Goal: Communication & Community: Answer question/provide support

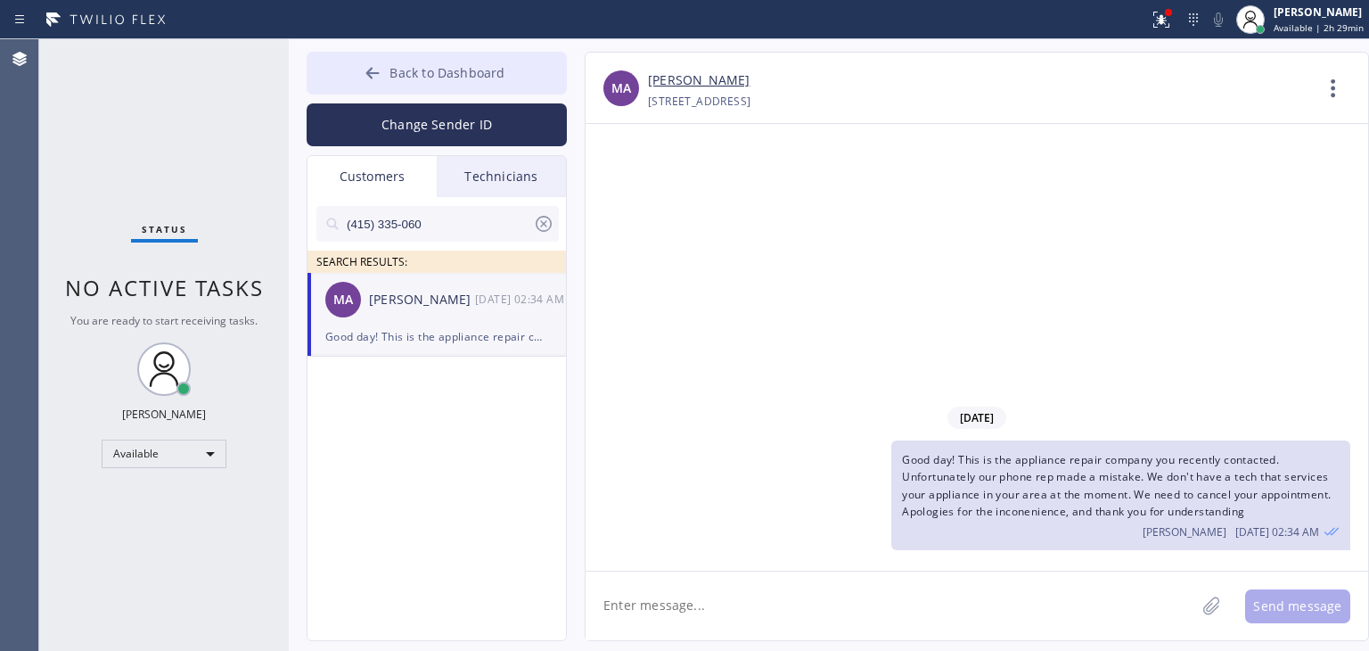
click at [533, 52] on button "Back to Dashboard" at bounding box center [437, 73] width 260 height 43
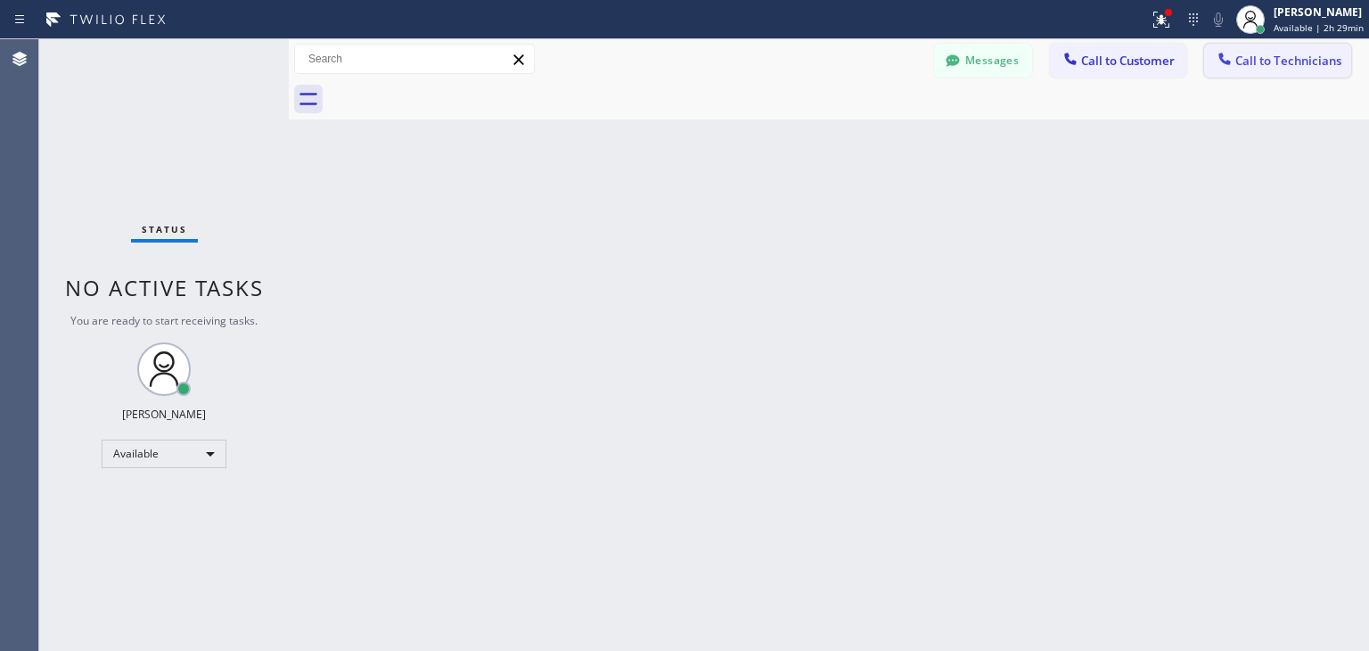
click at [1305, 55] on span "Call to Technicians" at bounding box center [1289, 61] width 106 height 16
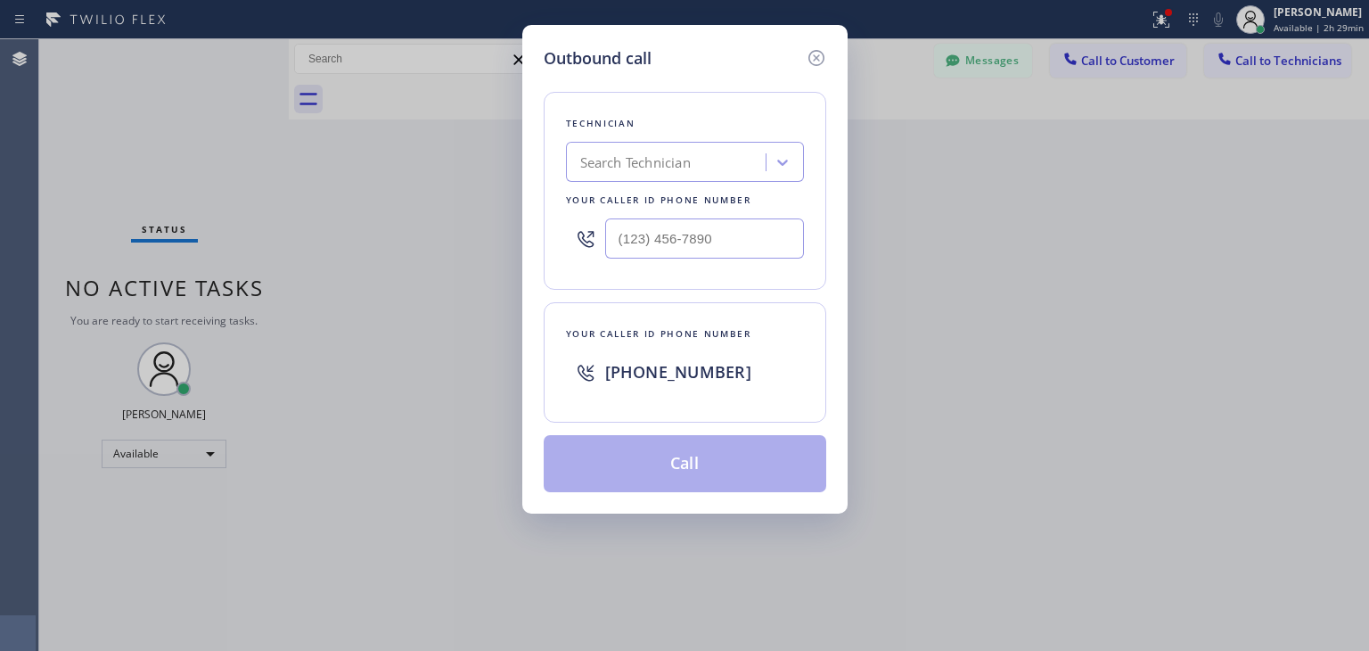
click at [744, 184] on div "Technician Search Technician Your caller id phone number" at bounding box center [685, 191] width 283 height 198
click at [709, 169] on div "Search Technician" at bounding box center [668, 162] width 194 height 31
type input "ibragim"
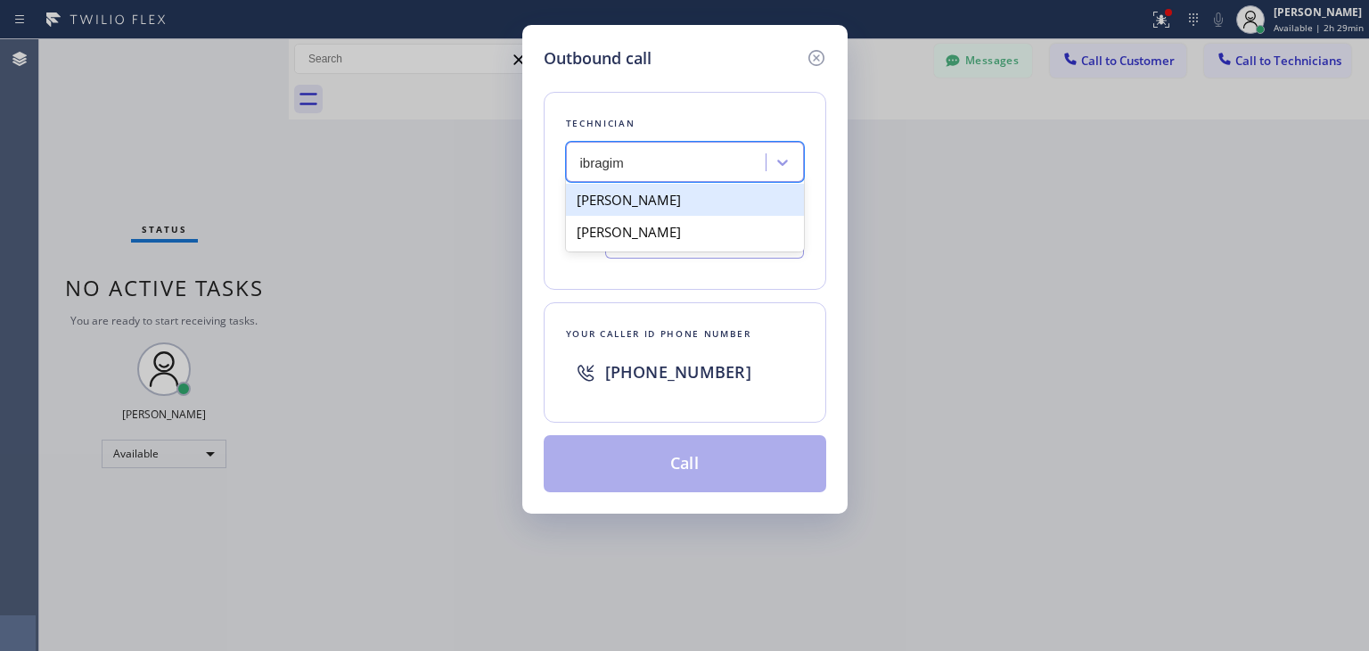
click at [689, 203] on div "[PERSON_NAME]" at bounding box center [685, 200] width 238 height 32
type input "[PHONE_NUMBER]"
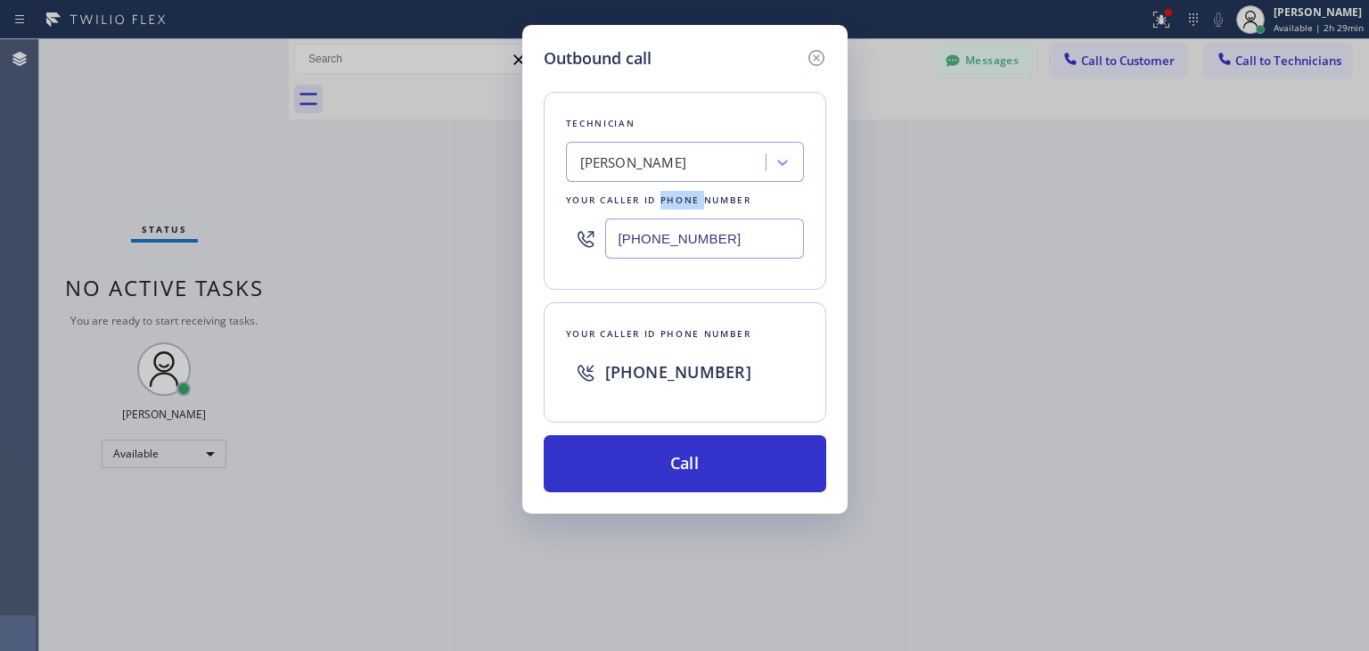
click at [689, 203] on div "Your caller id phone number" at bounding box center [685, 200] width 238 height 19
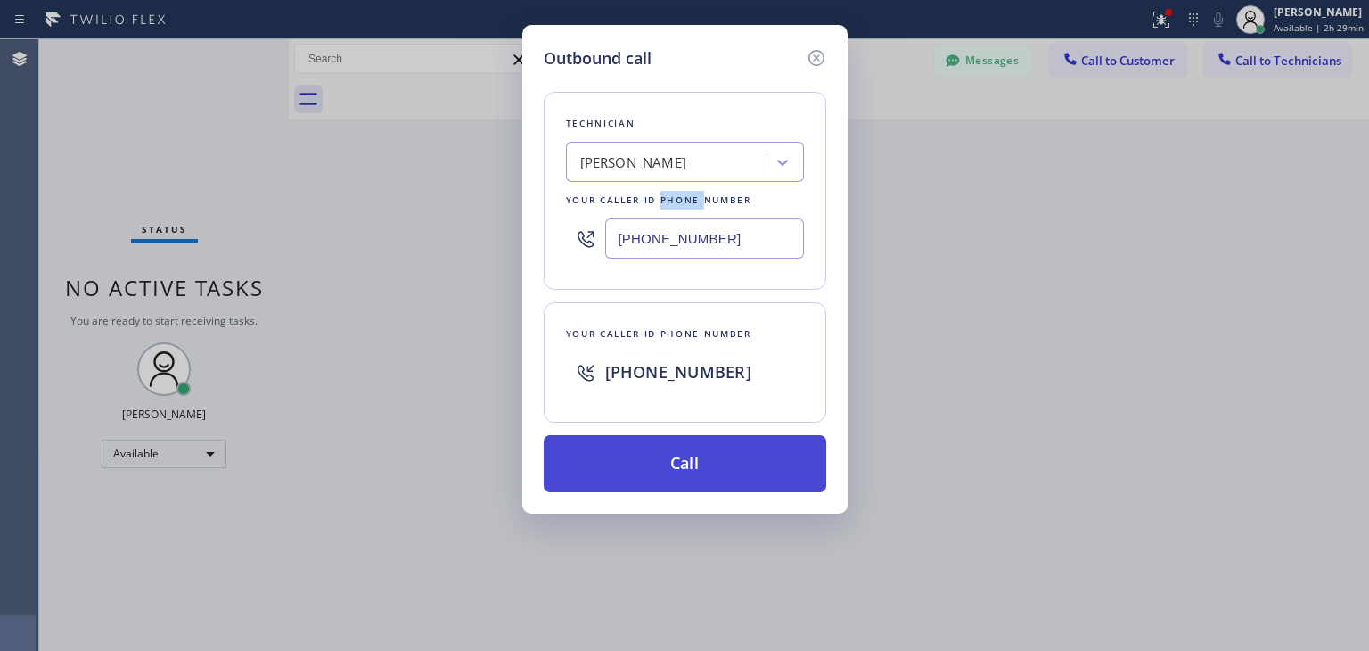
click at [774, 445] on button "Call" at bounding box center [685, 463] width 283 height 57
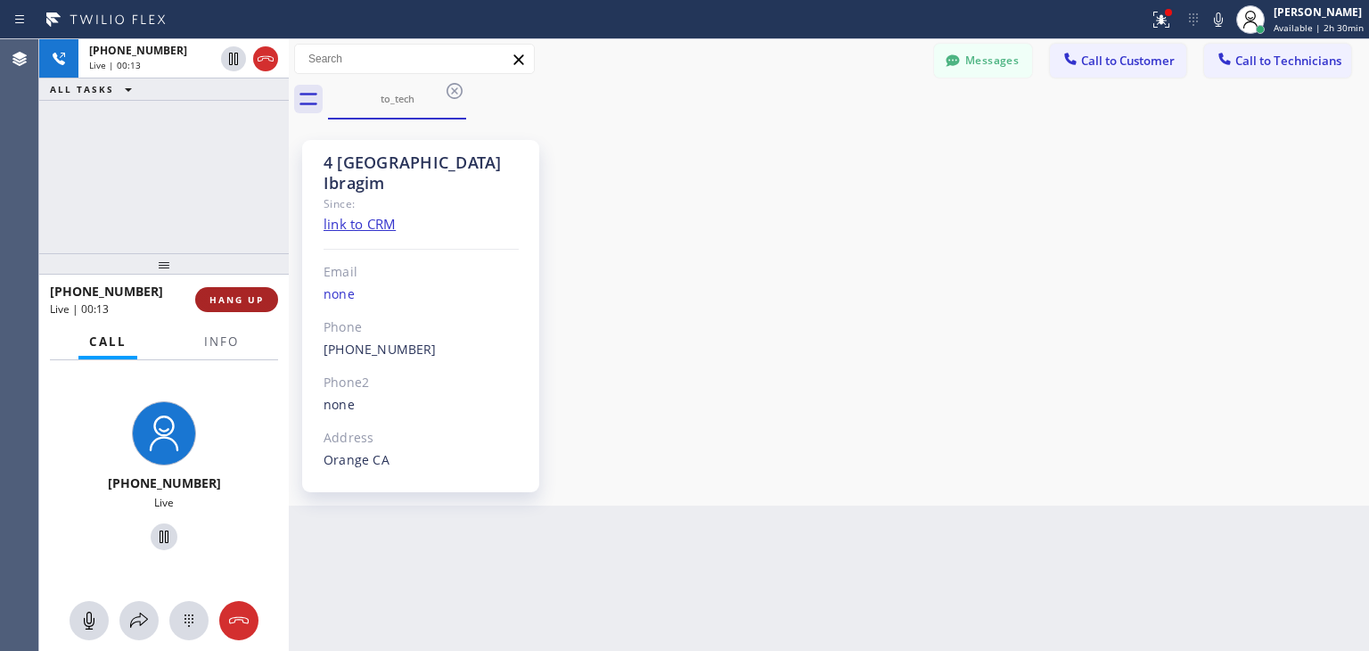
click at [240, 292] on button "HANG UP" at bounding box center [236, 299] width 83 height 25
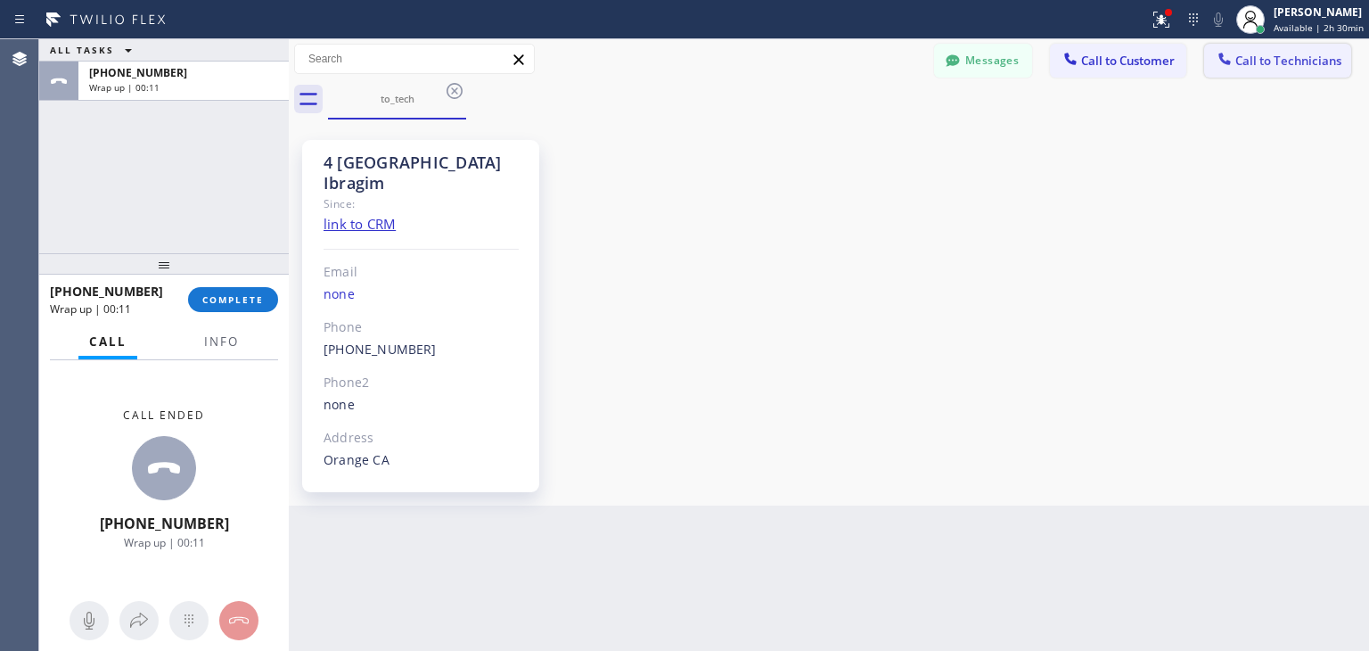
click at [1256, 46] on button "Call to Technicians" at bounding box center [1277, 61] width 147 height 34
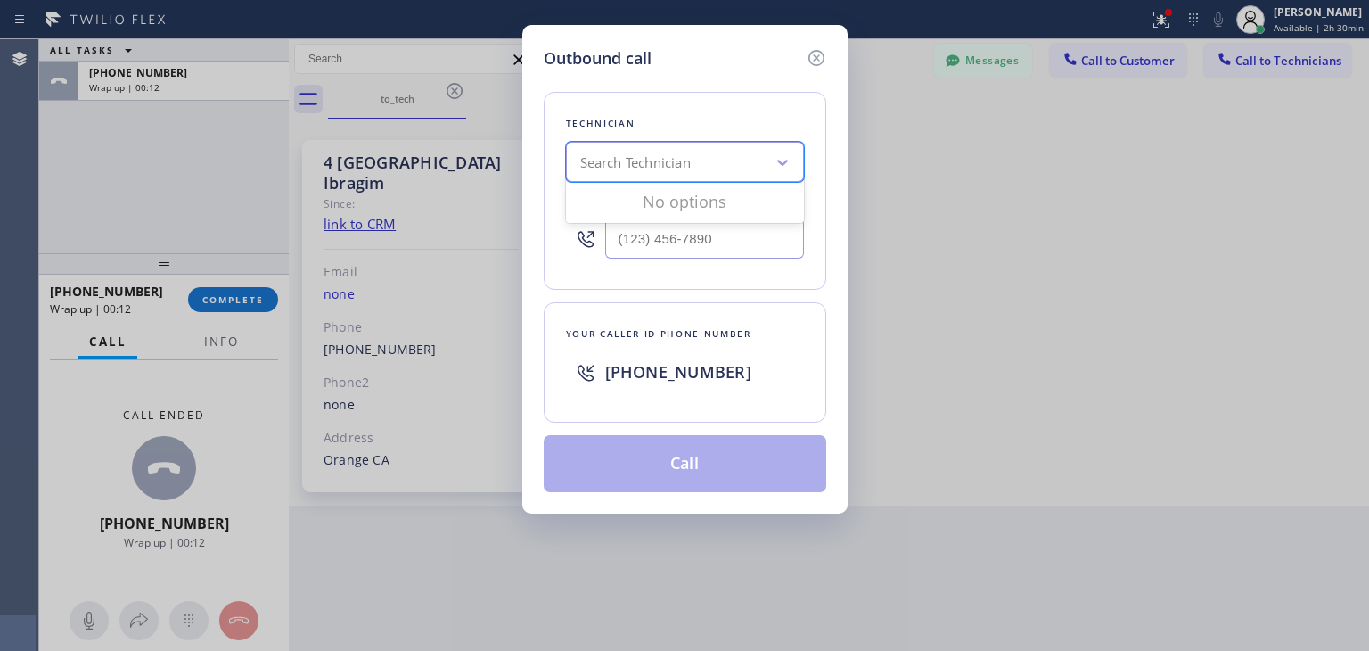
click at [766, 142] on div "Search Technician" at bounding box center [685, 162] width 238 height 40
type input "ibragim"
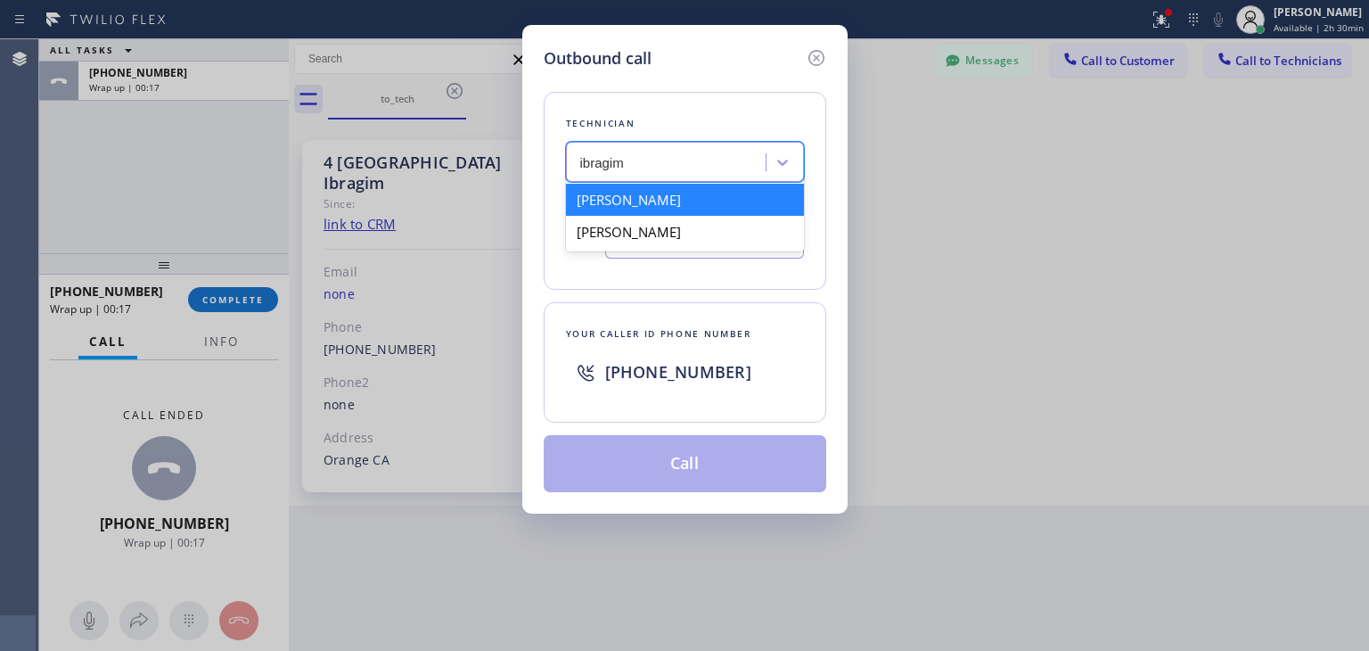
click at [729, 205] on div "[PERSON_NAME]" at bounding box center [685, 200] width 238 height 32
type input "[PHONE_NUMBER]"
click at [729, 205] on div "Your caller id phone number" at bounding box center [685, 200] width 238 height 19
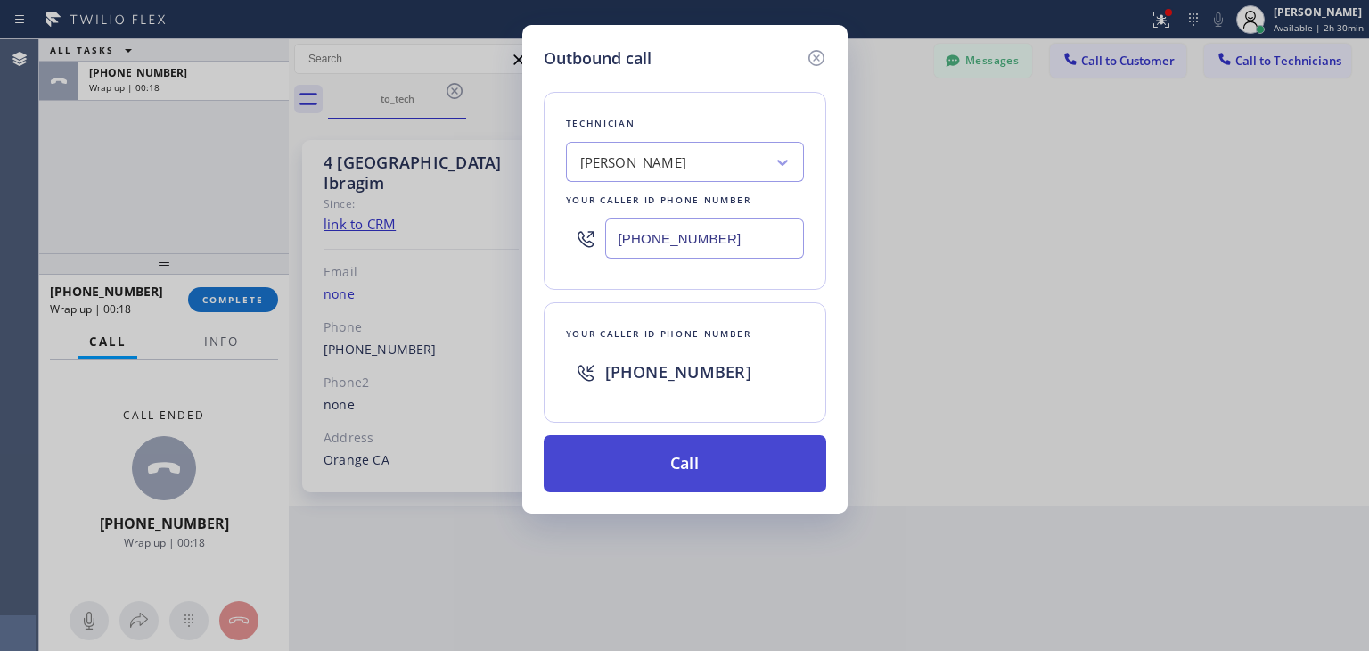
drag, startPoint x: 713, startPoint y: 425, endPoint x: 713, endPoint y: 444, distance: 18.7
click at [713, 444] on div "Technician [PERSON_NAME][GEOGRAPHIC_DATA] Your caller id phone number [PHONE_NU…" at bounding box center [685, 281] width 283 height 422
click at [713, 444] on button "Call" at bounding box center [685, 463] width 283 height 57
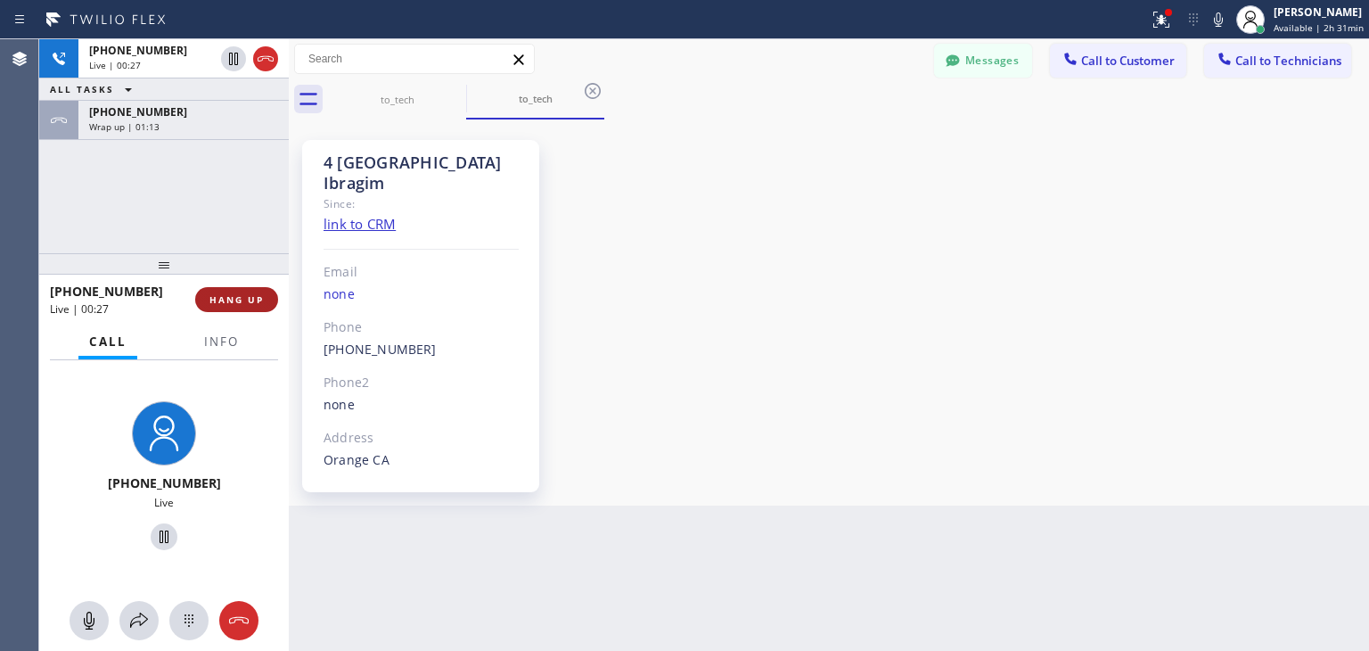
drag, startPoint x: 248, startPoint y: 284, endPoint x: 250, endPoint y: 293, distance: 10.0
click at [250, 293] on div "[PHONE_NUMBER] Live | 00:27 HANG UP" at bounding box center [164, 299] width 228 height 46
click at [250, 293] on span "HANG UP" at bounding box center [237, 299] width 54 height 12
click at [950, 643] on div "[PHONE_NUMBER] Live | 00:28 ALL TASKS ALL TASKS ACTIVE TASKS TASKS IN WRAP UP […" at bounding box center [704, 345] width 1330 height 612
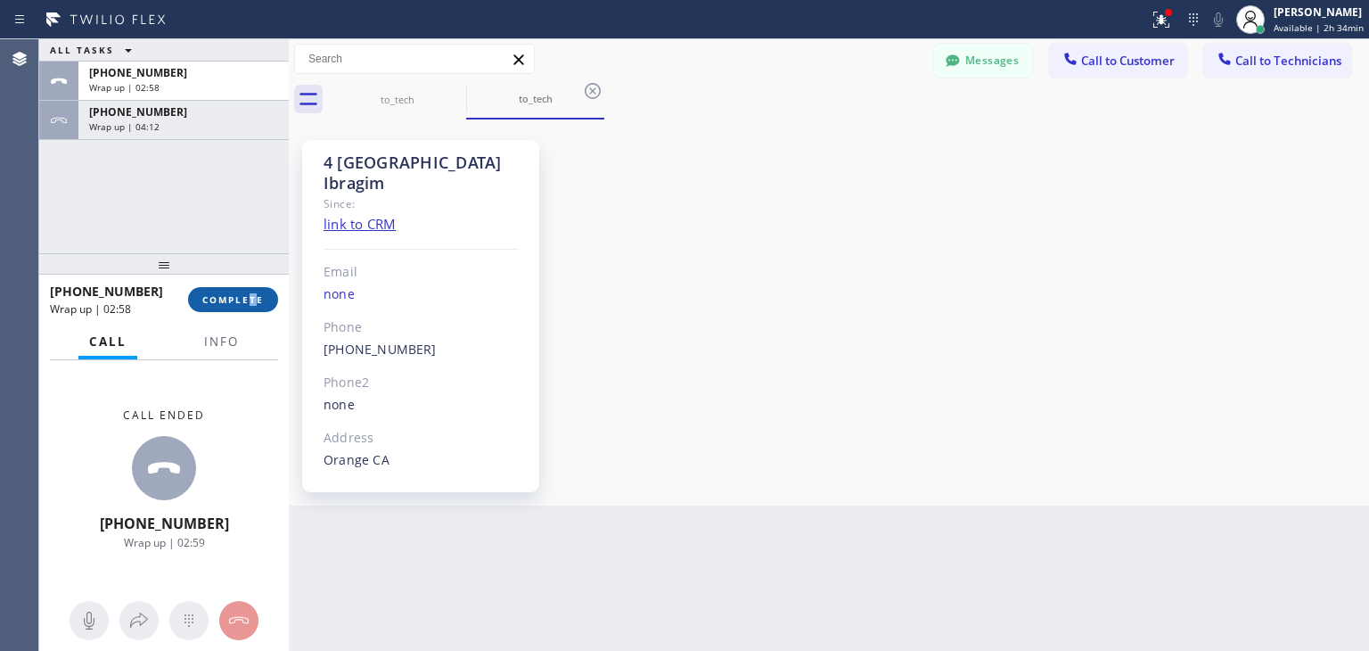
drag, startPoint x: 253, startPoint y: 315, endPoint x: 254, endPoint y: 303, distance: 11.6
click at [254, 303] on div "[PHONE_NUMBER] Wrap up | 02:58 COMPLETE" at bounding box center [164, 299] width 228 height 46
click at [254, 303] on span "COMPLETE" at bounding box center [233, 299] width 62 height 12
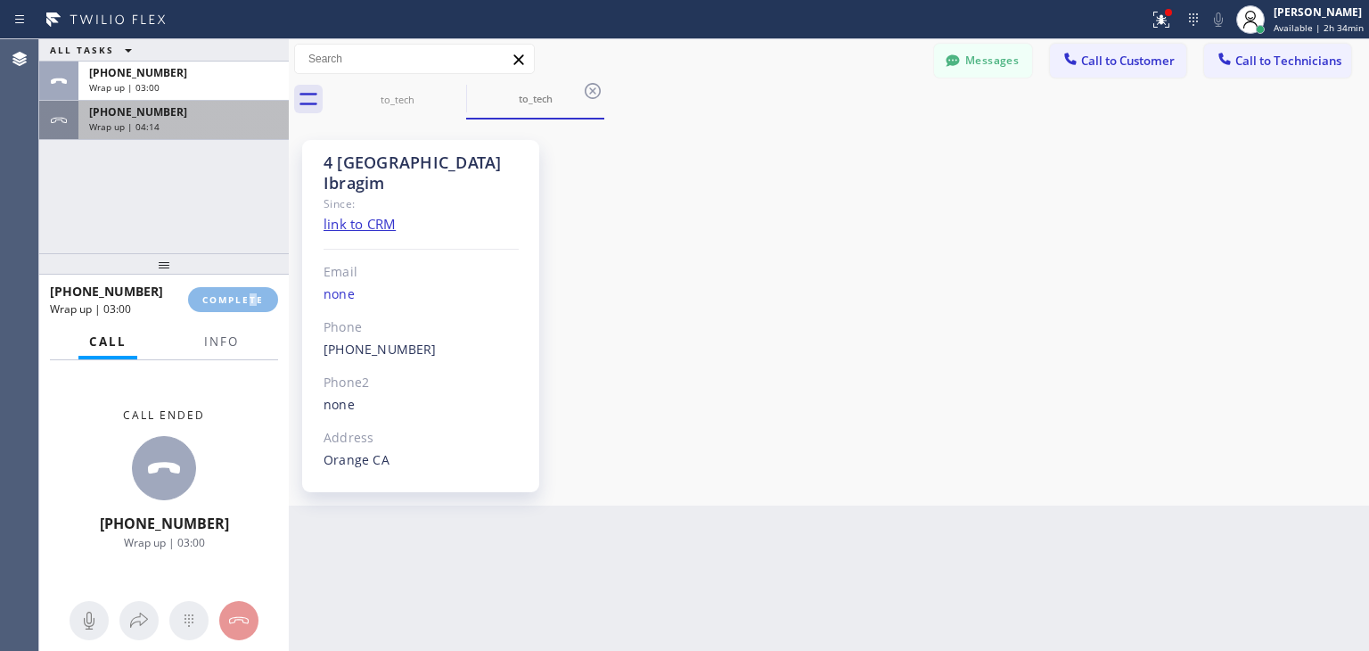
click at [225, 101] on div "[PHONE_NUMBER] Wrap up | 04:14" at bounding box center [179, 120] width 203 height 39
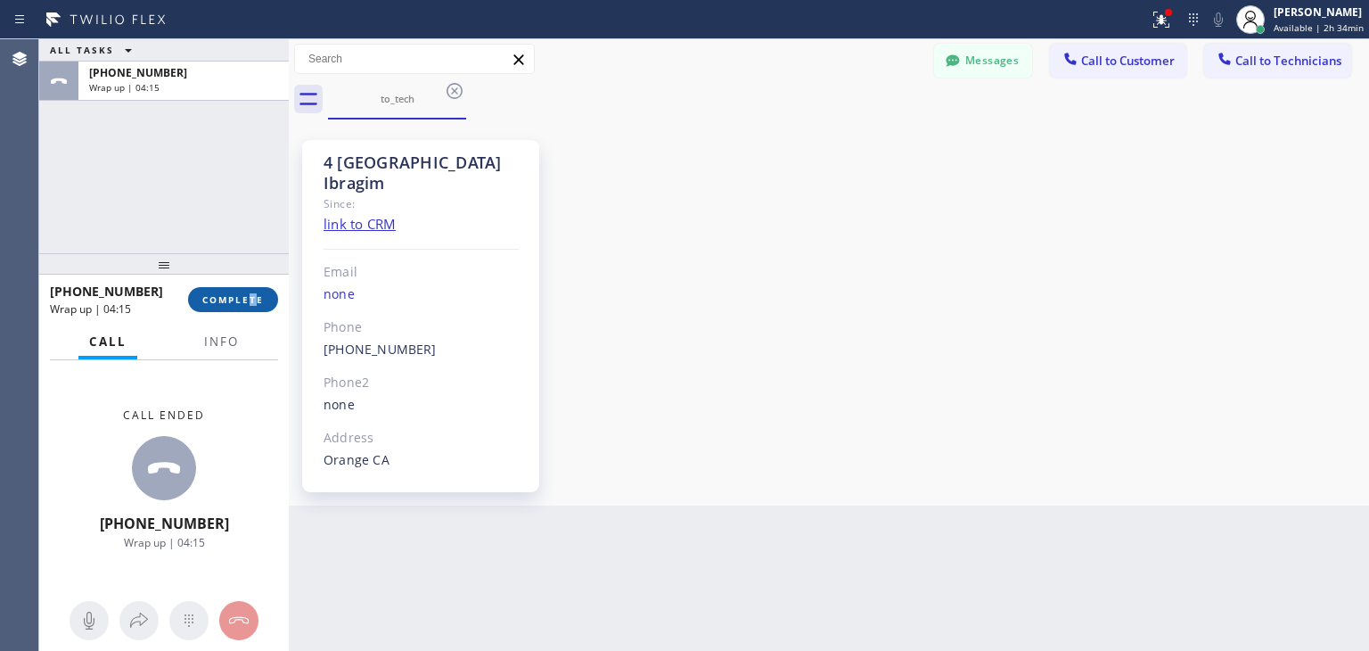
click at [239, 295] on span "COMPLETE" at bounding box center [233, 299] width 62 height 12
